Goal: Use online tool/utility

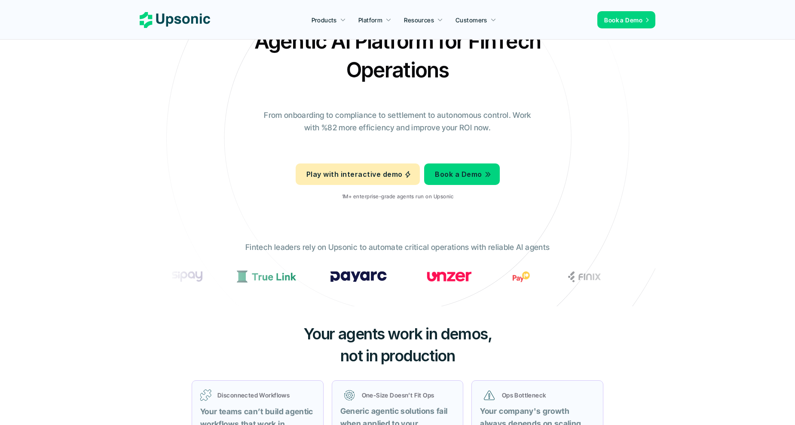
scroll to position [46, 0]
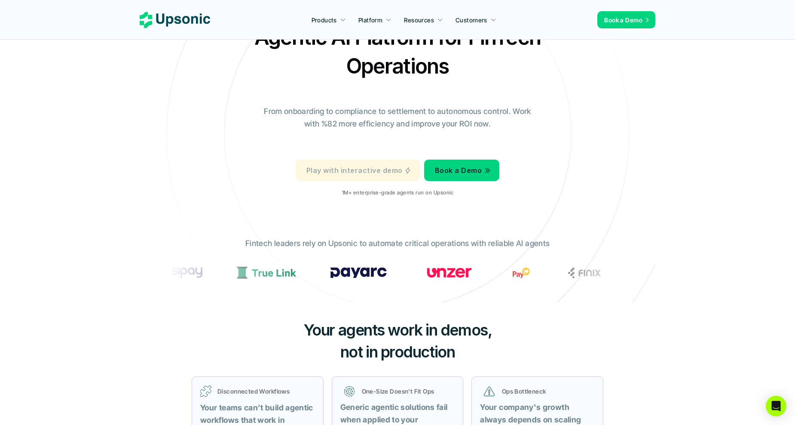
click at [382, 176] on p "Play with interactive demo" at bounding box center [355, 170] width 96 height 12
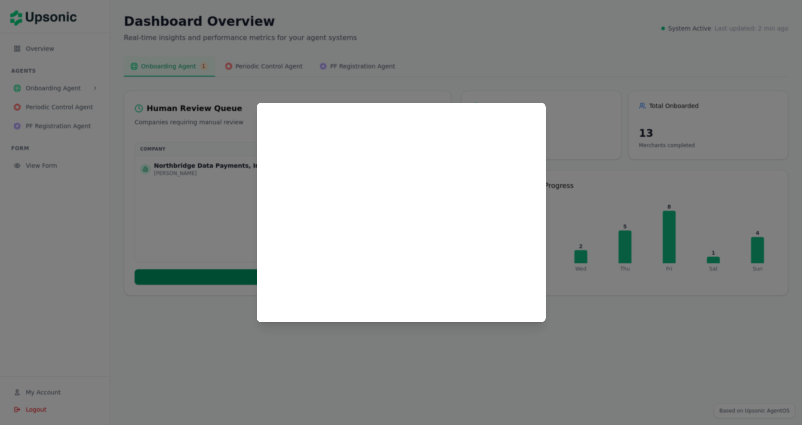
click at [418, 325] on div at bounding box center [401, 212] width 802 height 425
click at [60, 99] on div at bounding box center [401, 212] width 802 height 425
click at [55, 103] on div at bounding box center [401, 212] width 802 height 425
click at [77, 83] on div at bounding box center [401, 212] width 802 height 425
